Goal: Transaction & Acquisition: Purchase product/service

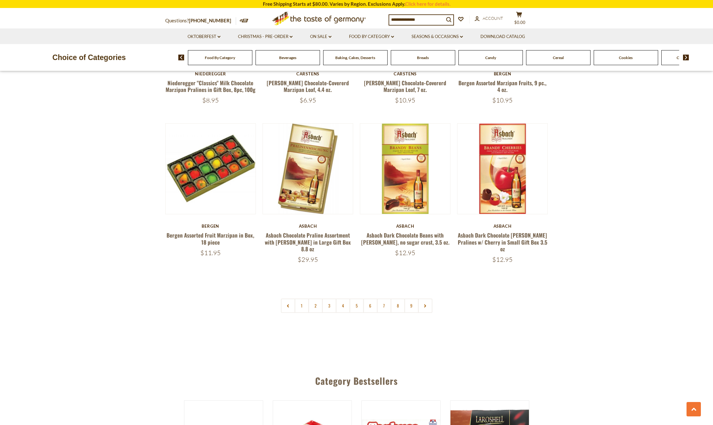
scroll to position [1436, 0]
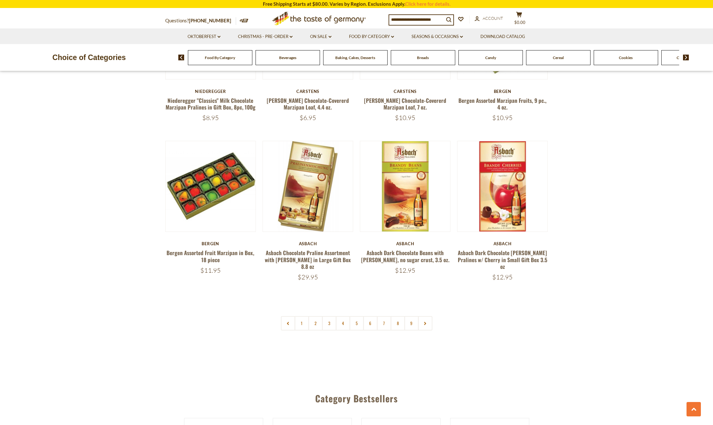
drag, startPoint x: 613, startPoint y: 269, endPoint x: 606, endPoint y: 233, distance: 37.5
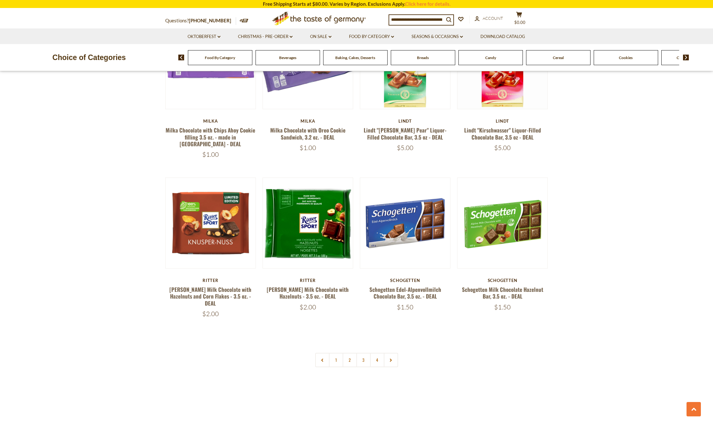
scroll to position [1308, 0]
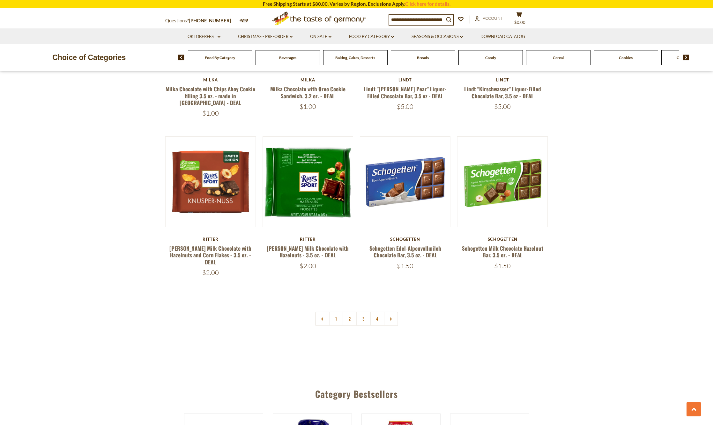
click at [351, 311] on link "2" at bounding box center [350, 318] width 14 height 14
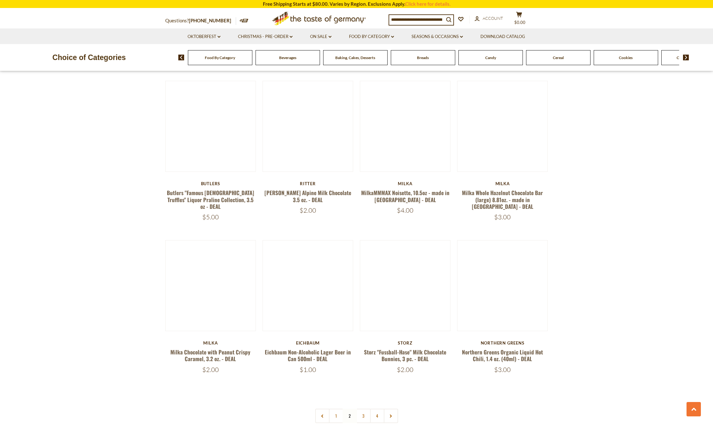
scroll to position [1265, 0]
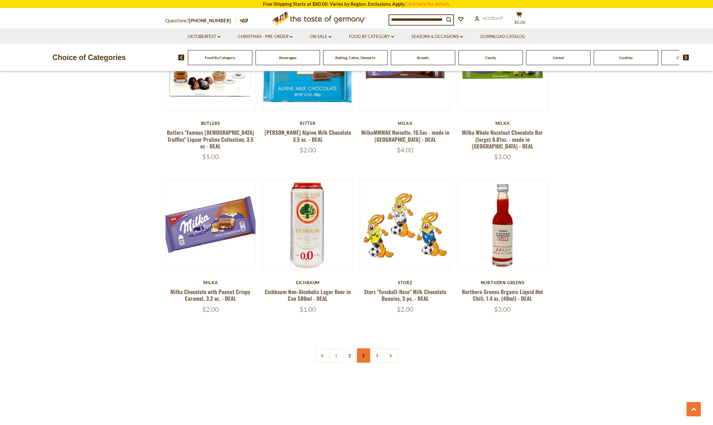
click at [364, 348] on link "3" at bounding box center [363, 355] width 14 height 14
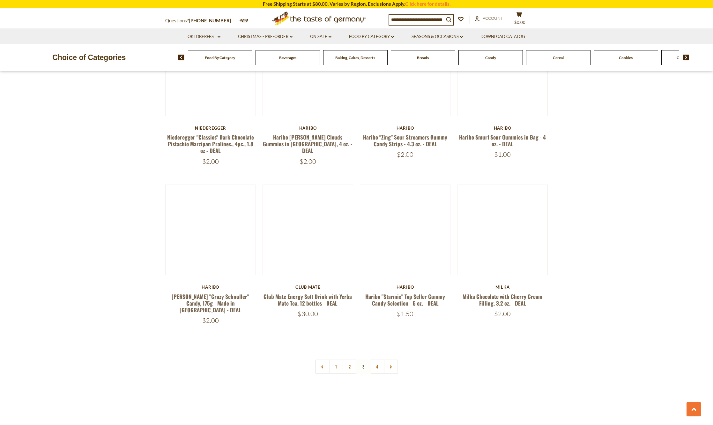
scroll to position [1297, 0]
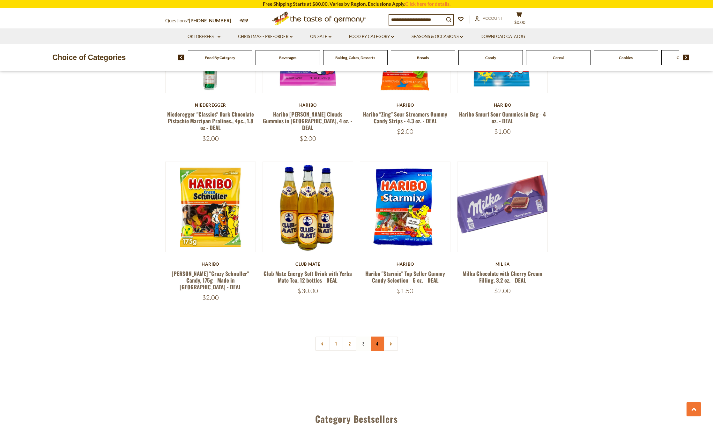
click at [372, 336] on link "4" at bounding box center [377, 343] width 14 height 14
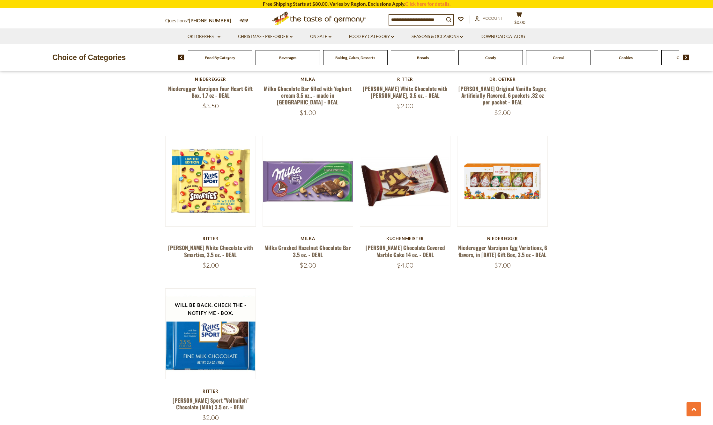
scroll to position [531, 0]
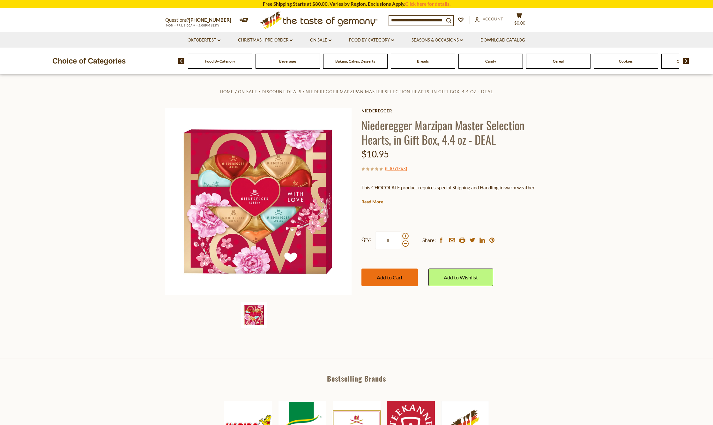
click at [395, 275] on span "Add to Cart" at bounding box center [390, 277] width 26 height 6
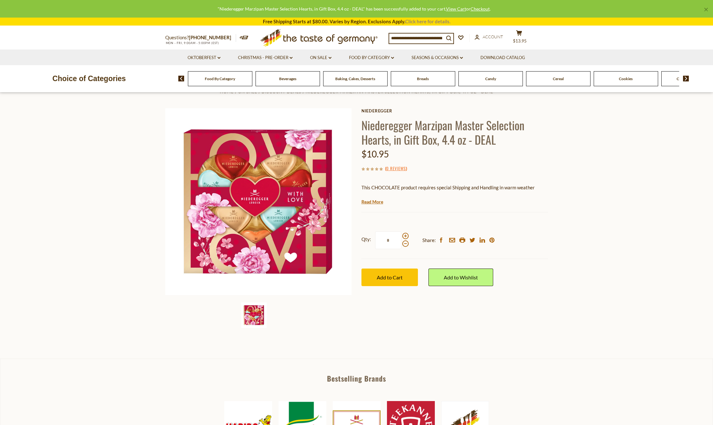
click at [432, 20] on link "Click here for details." at bounding box center [427, 22] width 45 height 6
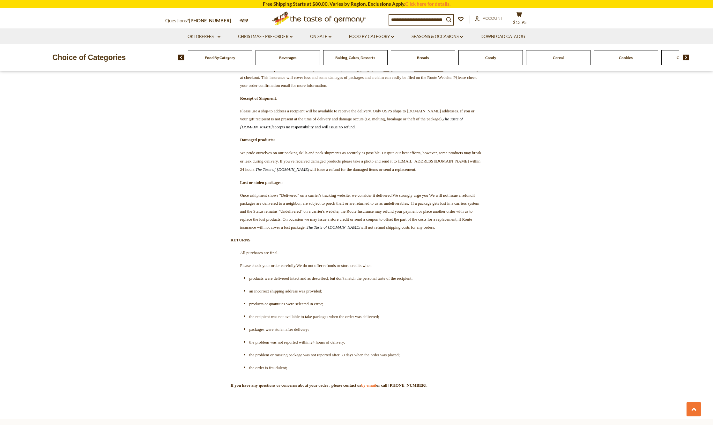
scroll to position [1723, 0]
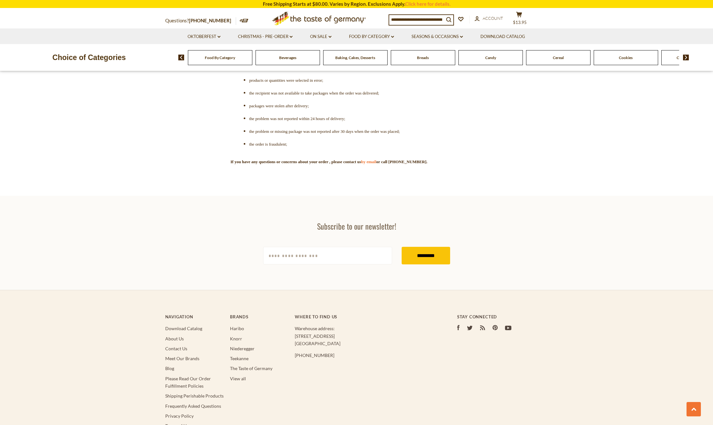
drag, startPoint x: 227, startPoint y: 279, endPoint x: 224, endPoint y: 273, distance: 6.3
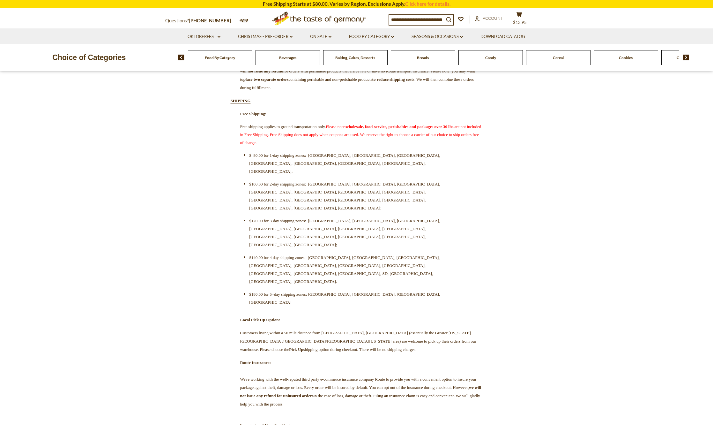
scroll to position [191, 0]
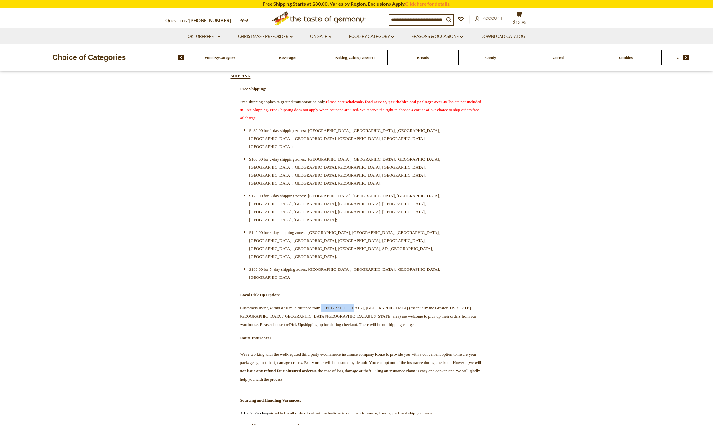
drag, startPoint x: 340, startPoint y: 215, endPoint x: 368, endPoint y: 215, distance: 27.4
click at [368, 305] on span "Customers living within a 50 mile distance from Rockville, MD (essentially the …" at bounding box center [358, 315] width 236 height 21
